Goal: Find specific page/section: Find specific page/section

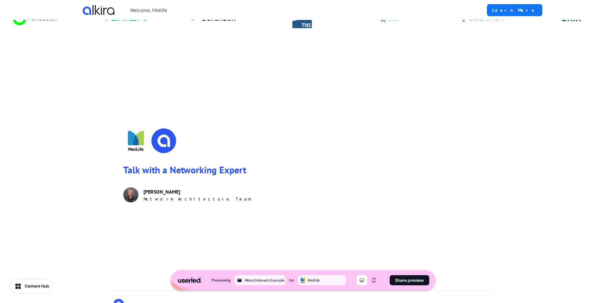
scroll to position [829, 0]
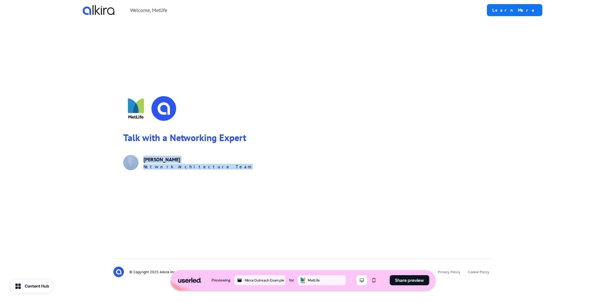
drag, startPoint x: 110, startPoint y: 150, endPoint x: 216, endPoint y: 186, distance: 111.4
click at [216, 186] on div "Talk with a Networking Expert [PERSON_NAME] Network Architecture Team" at bounding box center [303, 133] width 418 height 230
click at [216, 186] on div "Talk with a Networking Expert [PERSON_NAME] Network Architecture Team" at bounding box center [303, 133] width 380 height 210
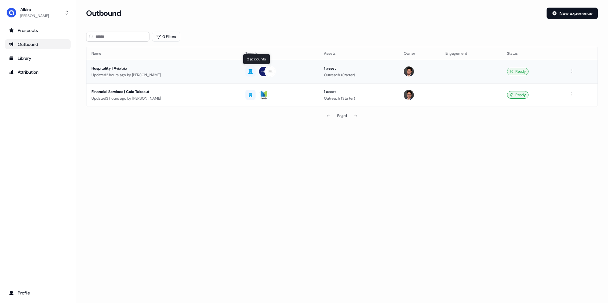
click at [265, 73] on img at bounding box center [270, 71] width 10 height 10
